Goal: Find specific page/section: Find specific page/section

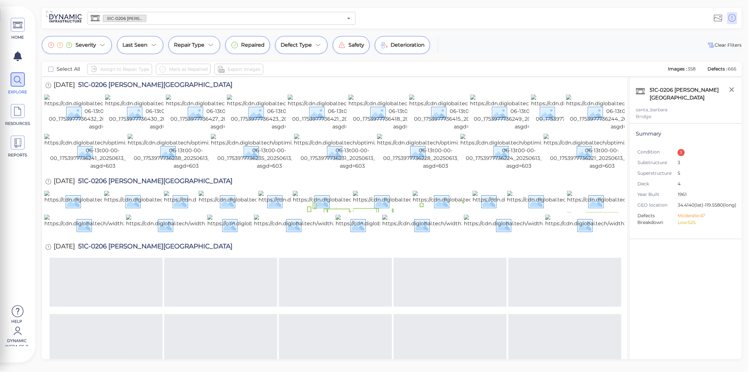
click at [243, 20] on input "text" at bounding box center [244, 18] width 197 height 9
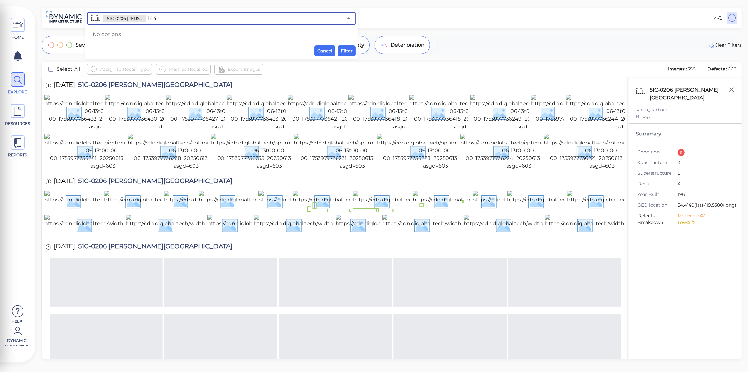
type input "144"
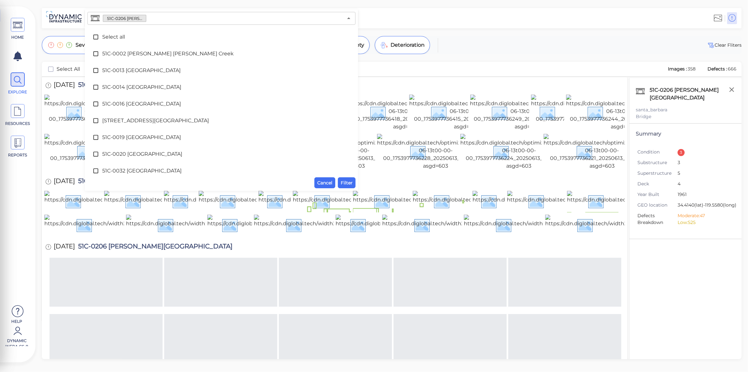
scroll to position [1024, 0]
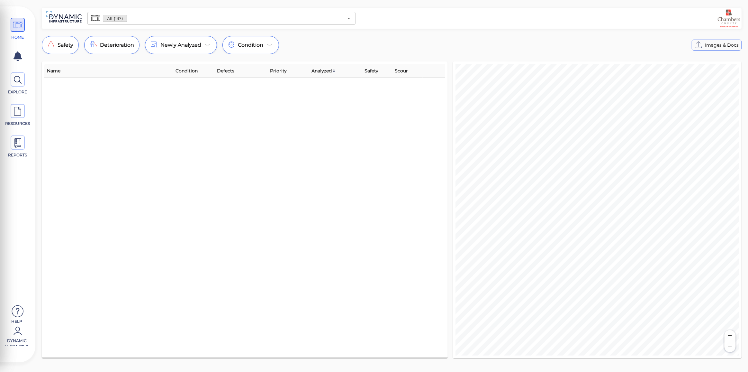
click at [131, 19] on input "text" at bounding box center [235, 18] width 216 height 9
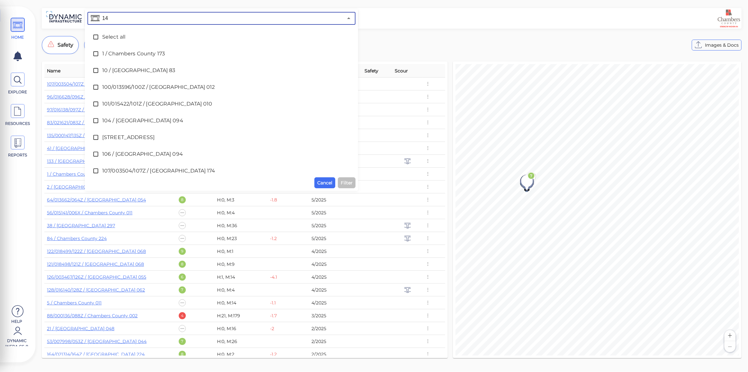
type input "144"
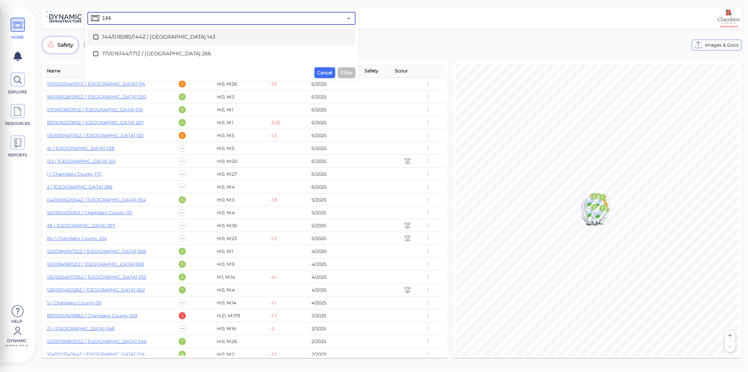
click at [127, 35] on span "144/018280/144Z / Chambers County 143" at bounding box center [221, 37] width 239 height 8
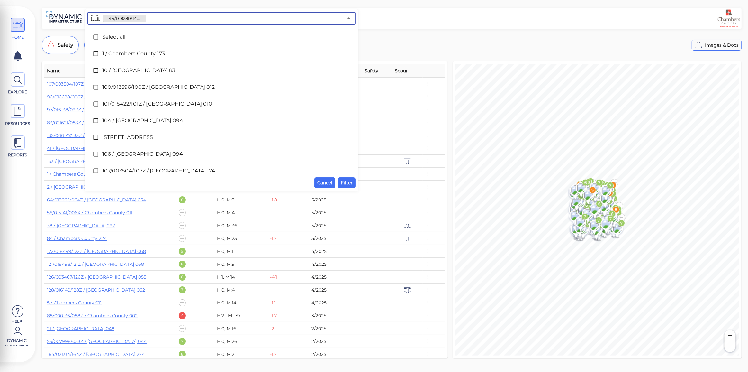
scroll to position [422, 0]
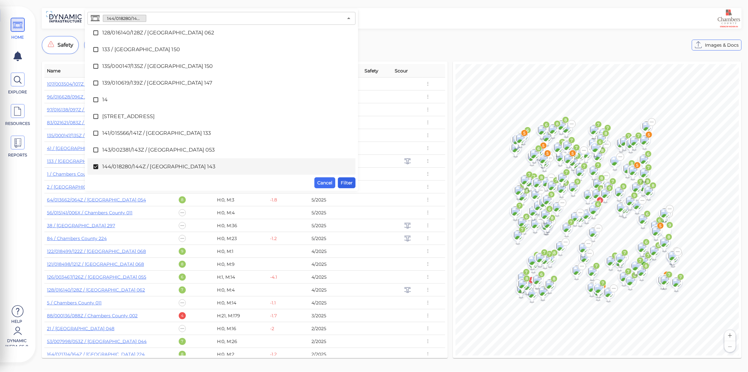
click at [353, 186] on button "Filter" at bounding box center [347, 182] width 18 height 11
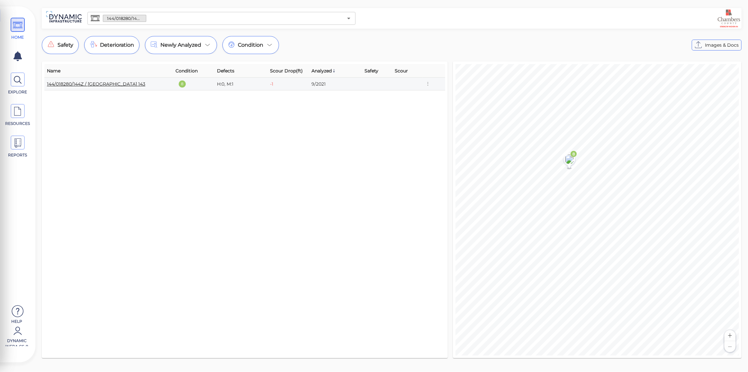
click at [85, 84] on link "144/018280/144Z / Chambers County 143" at bounding box center [96, 84] width 98 height 6
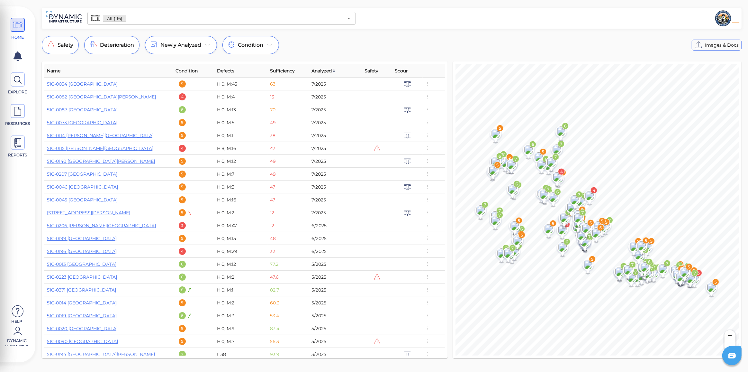
click at [154, 29] on div "All (116) ​ Safety Deterioration Newly Analyzed Condition Images & Docs Name Co…" at bounding box center [391, 185] width 713 height 354
click at [160, 23] on input "text" at bounding box center [234, 18] width 216 height 9
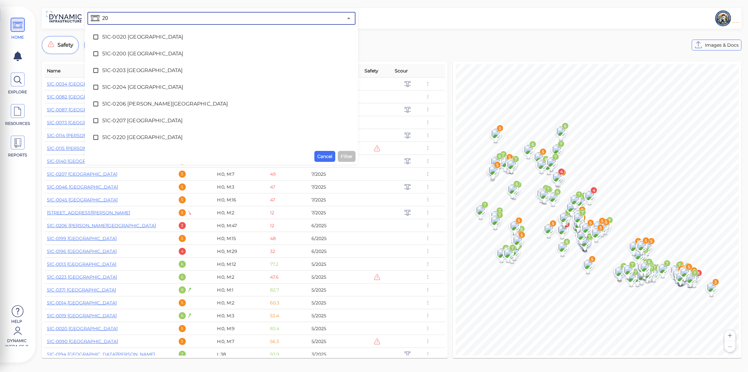
type input "206"
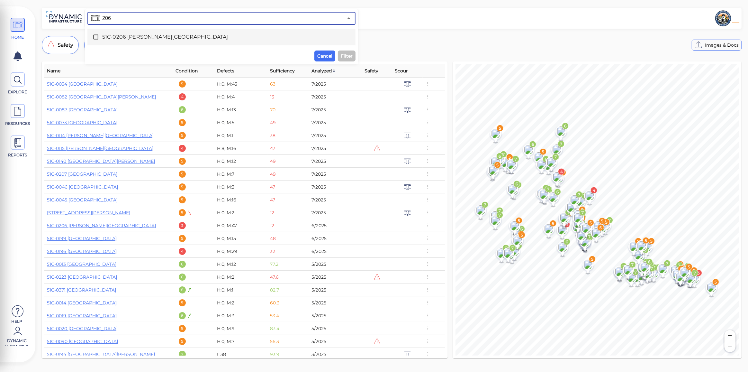
click at [157, 35] on span "51C-0206 [PERSON_NAME][GEOGRAPHIC_DATA]" at bounding box center [221, 37] width 239 height 8
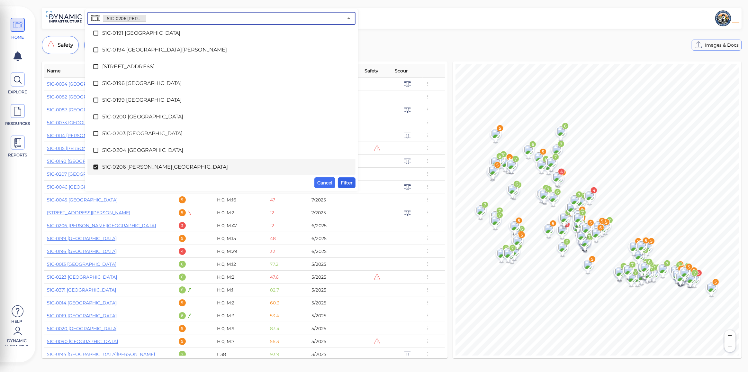
click at [345, 179] on span "Filter" at bounding box center [347, 183] width 12 height 8
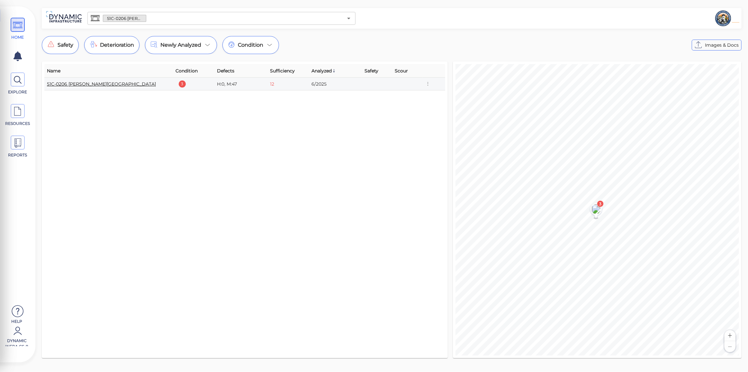
click at [127, 83] on link "51C-0206 [PERSON_NAME][GEOGRAPHIC_DATA]" at bounding box center [101, 84] width 109 height 6
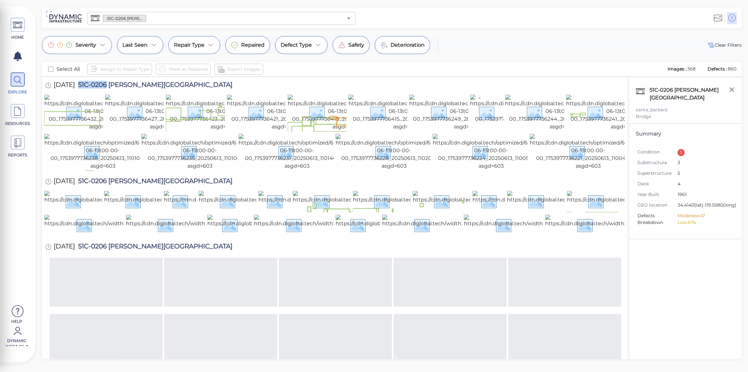
drag, startPoint x: 87, startPoint y: 84, endPoint x: 115, endPoint y: 88, distance: 28.2
click at [115, 88] on span "51C-0206 [PERSON_NAME][GEOGRAPHIC_DATA]" at bounding box center [154, 85] width 158 height 9
copy span "51C-0206"
